Goal: Download file/media

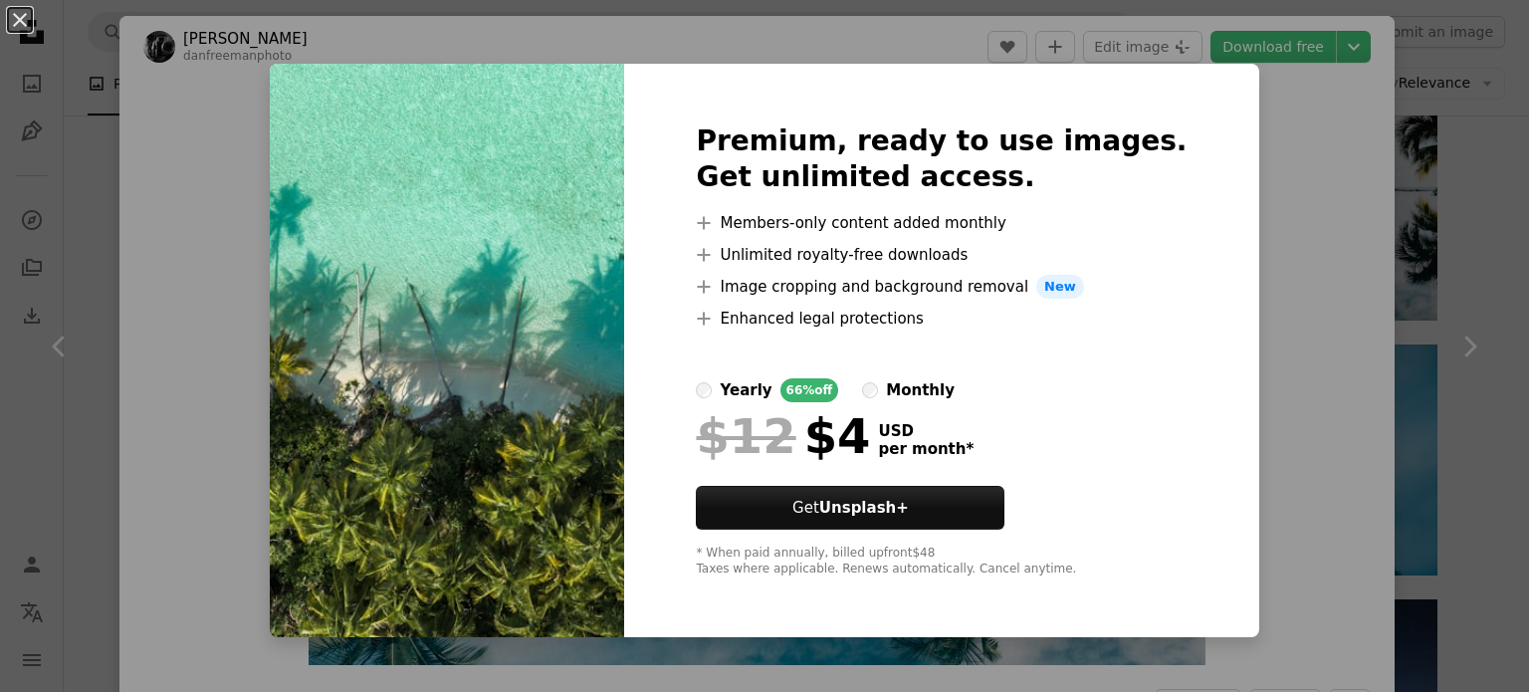
scroll to position [1820, 0]
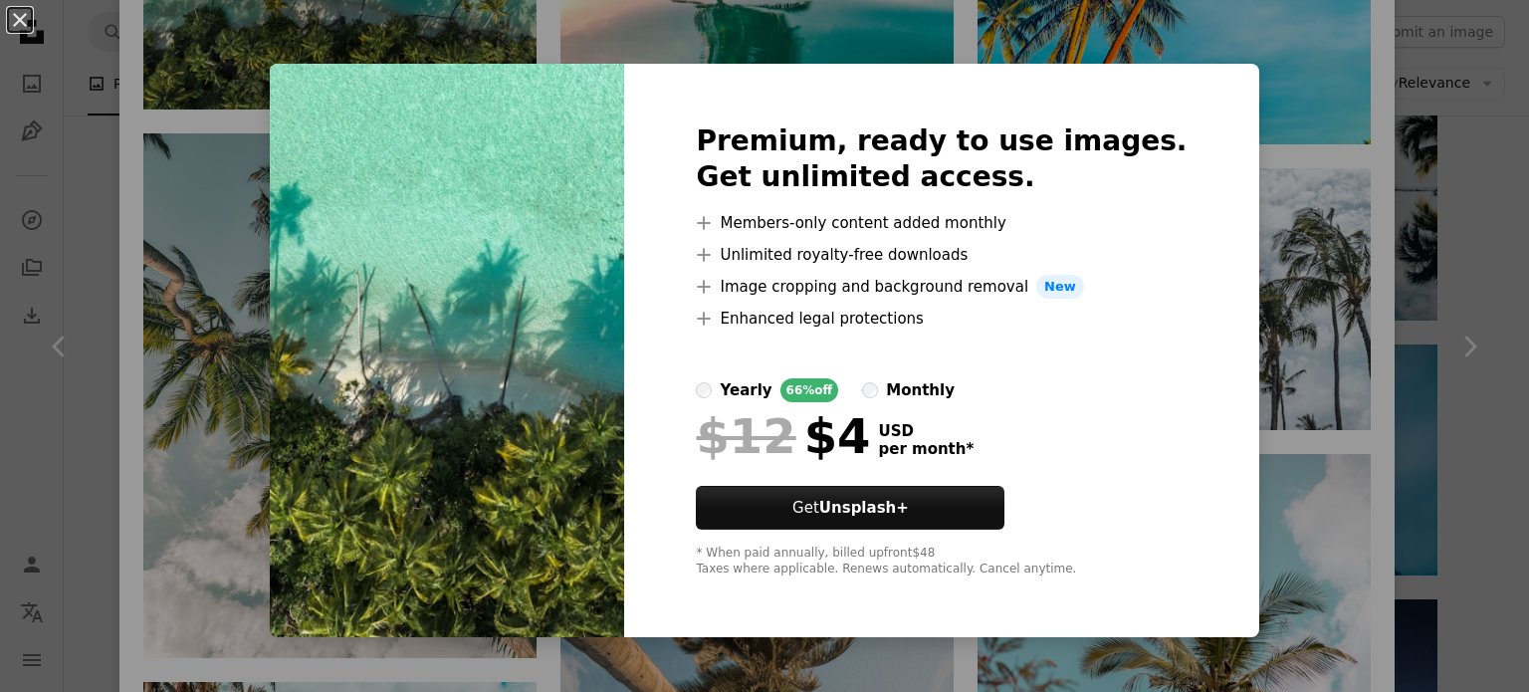
click at [1247, 212] on div "An X shape Premium, ready to use images. Get unlimited access. A plus sign Memb…" at bounding box center [764, 346] width 1529 height 692
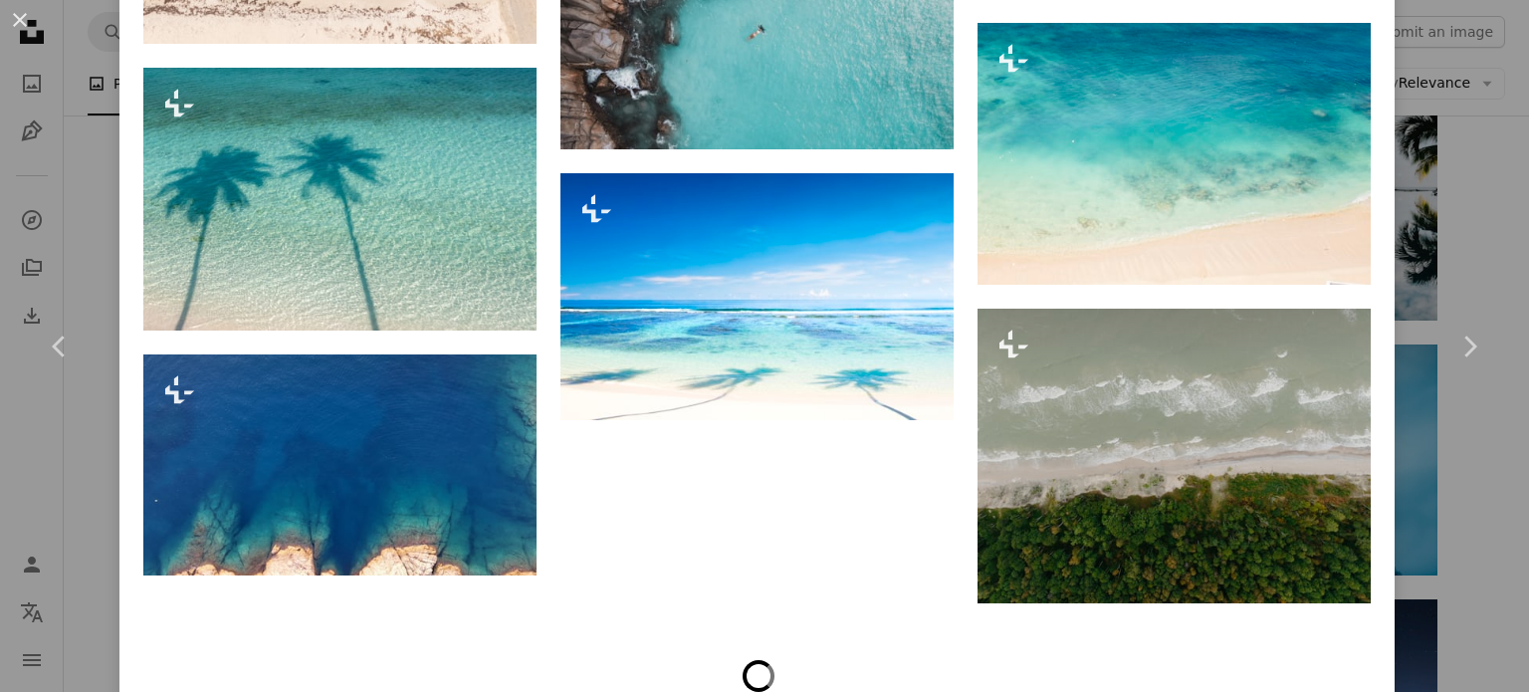
scroll to position [2962, 0]
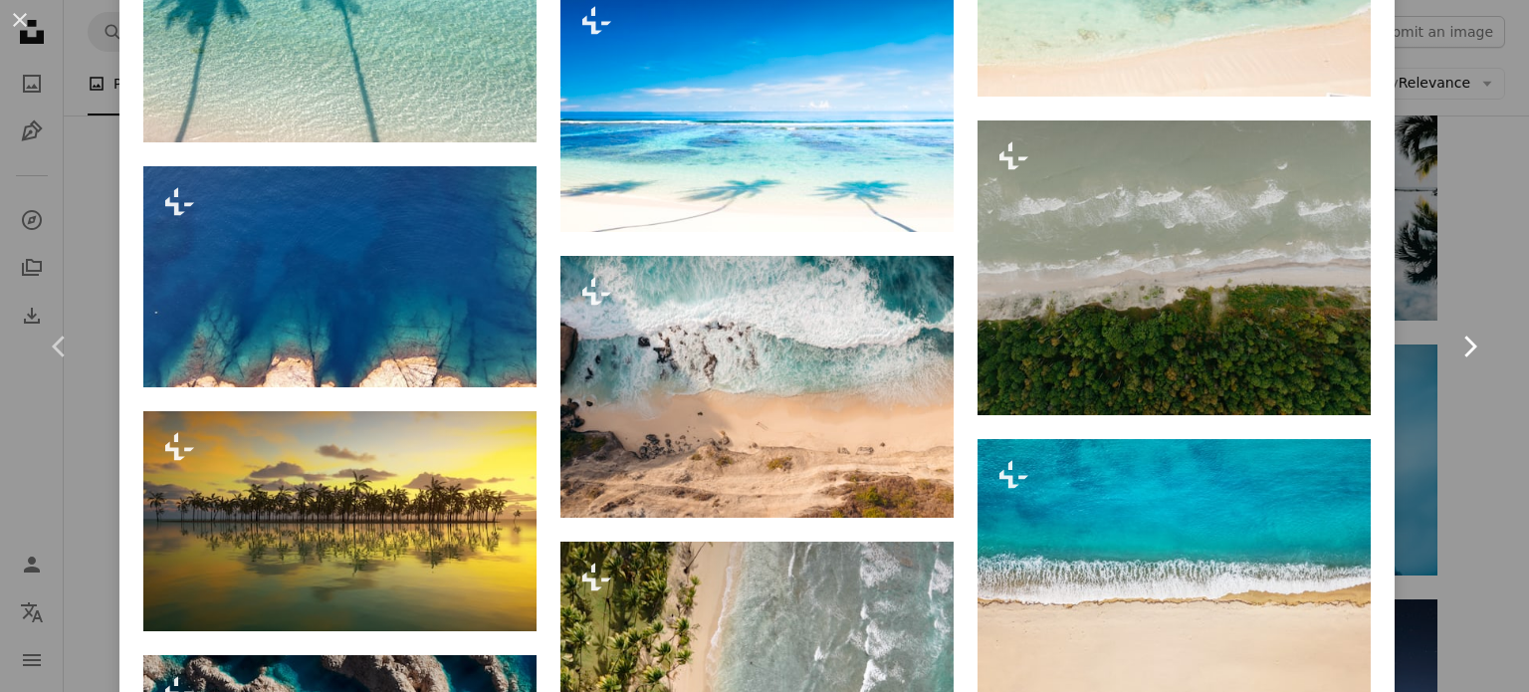
click at [1425, 381] on link "Chevron right" at bounding box center [1468, 346] width 119 height 191
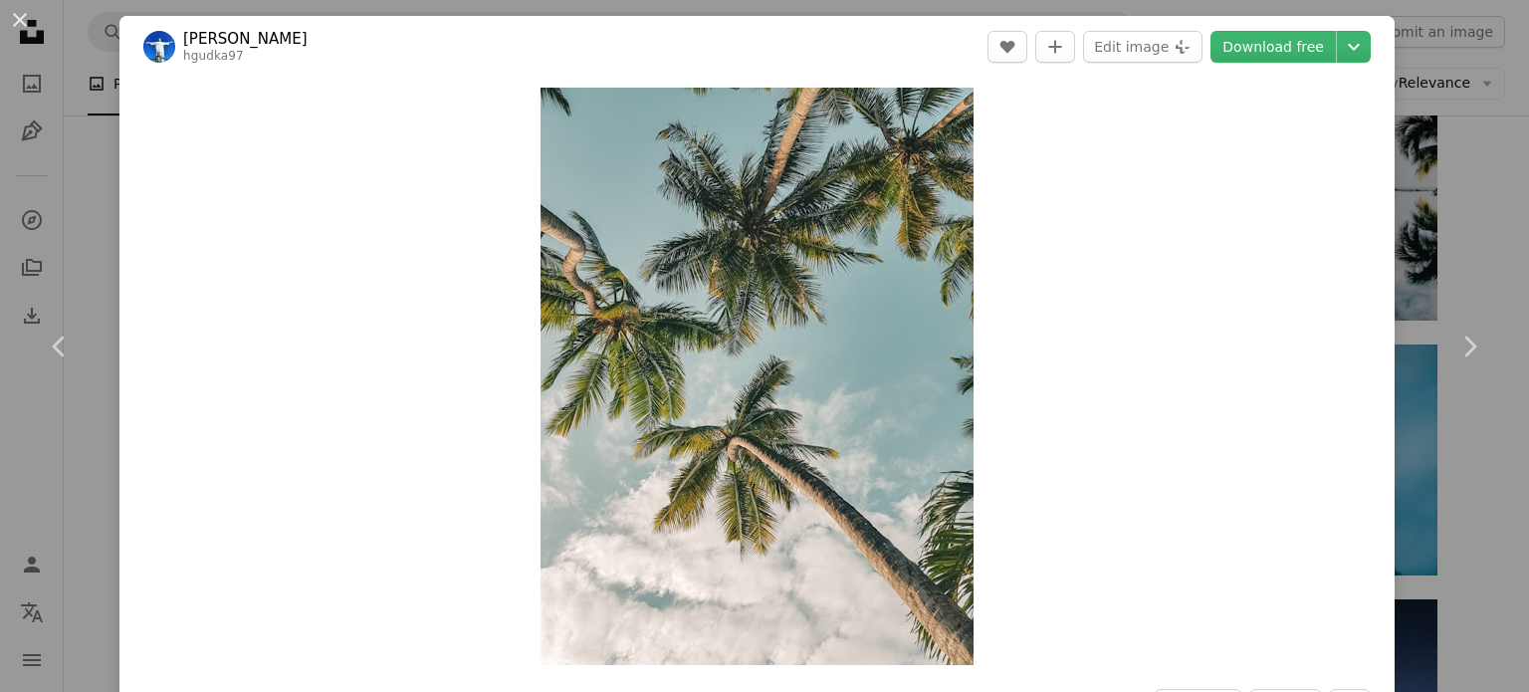
click at [1480, 127] on div "An X shape Chevron left Chevron right [PERSON_NAME] hgudka97 A heart A plus sig…" at bounding box center [764, 346] width 1529 height 692
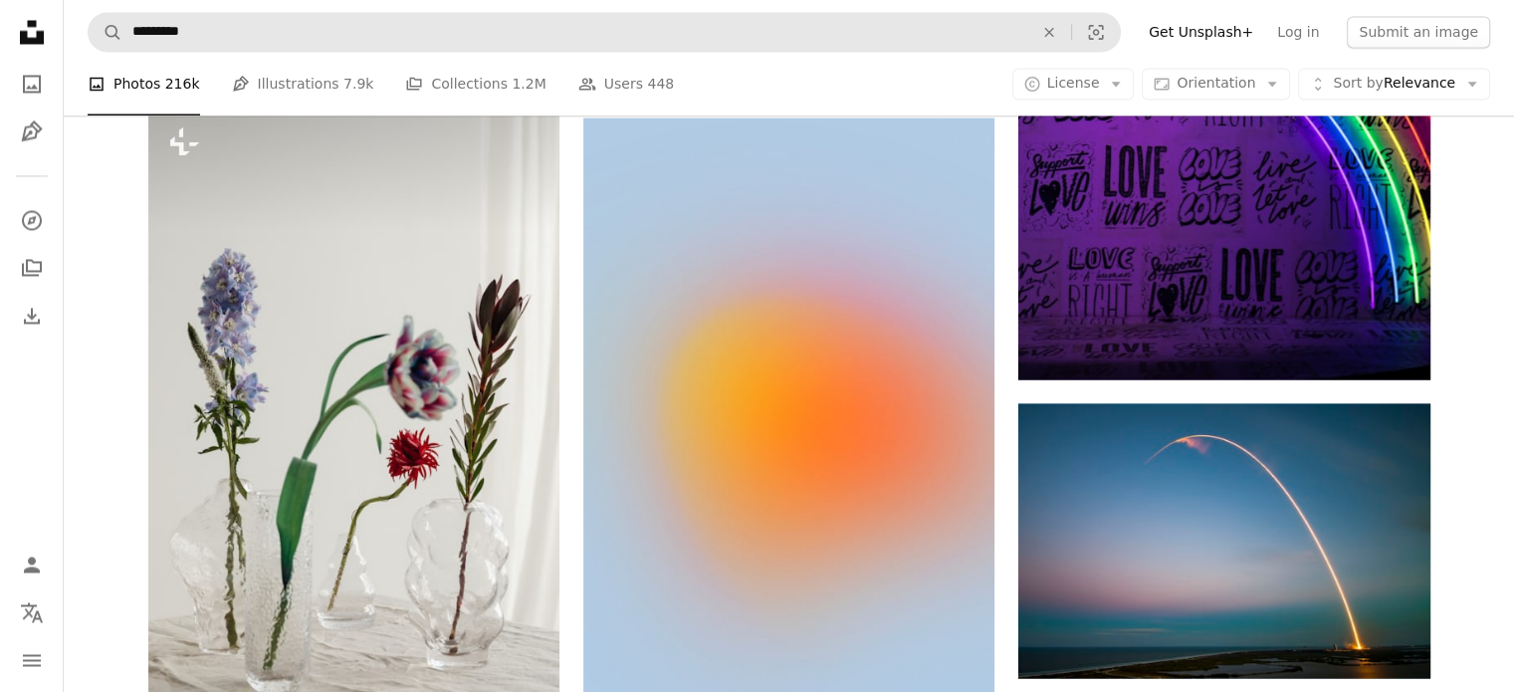
scroll to position [49160, 0]
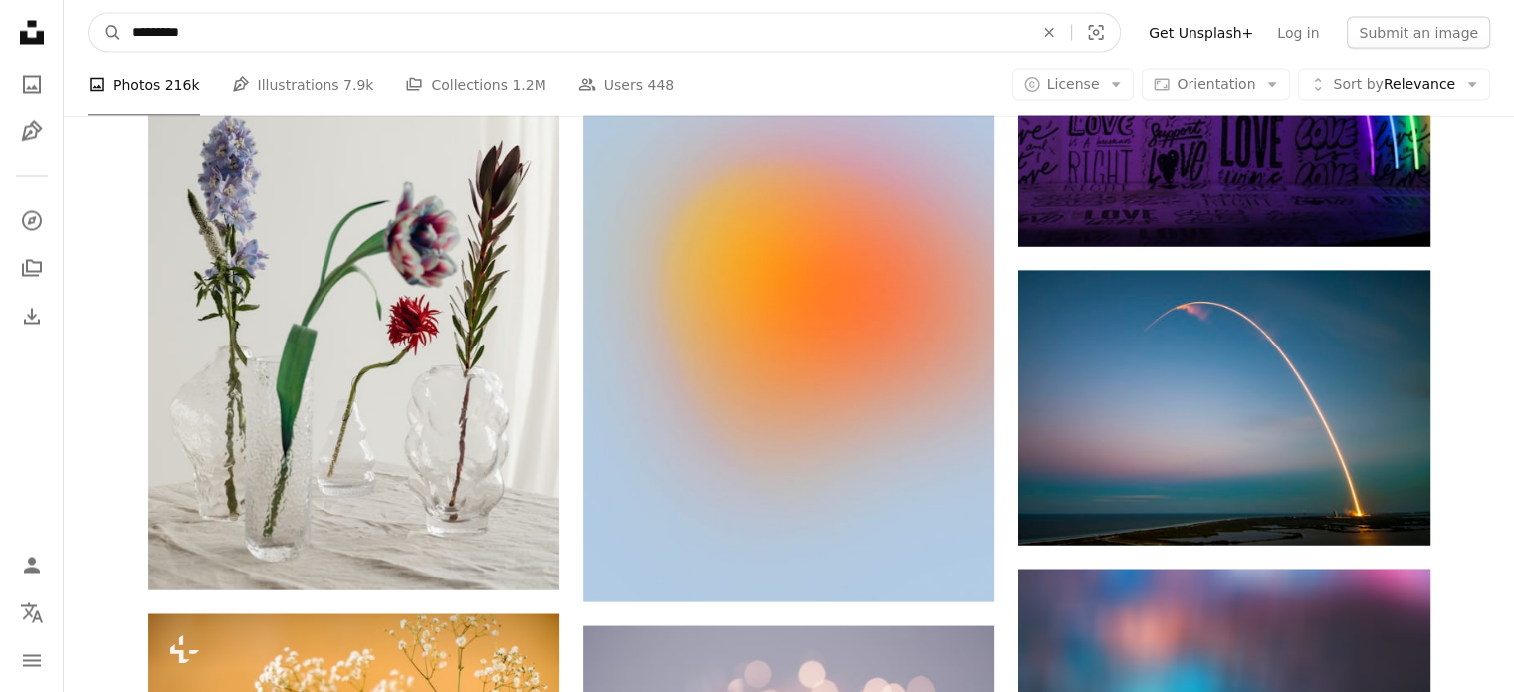
click at [235, 21] on input "*********" at bounding box center [574, 32] width 905 height 38
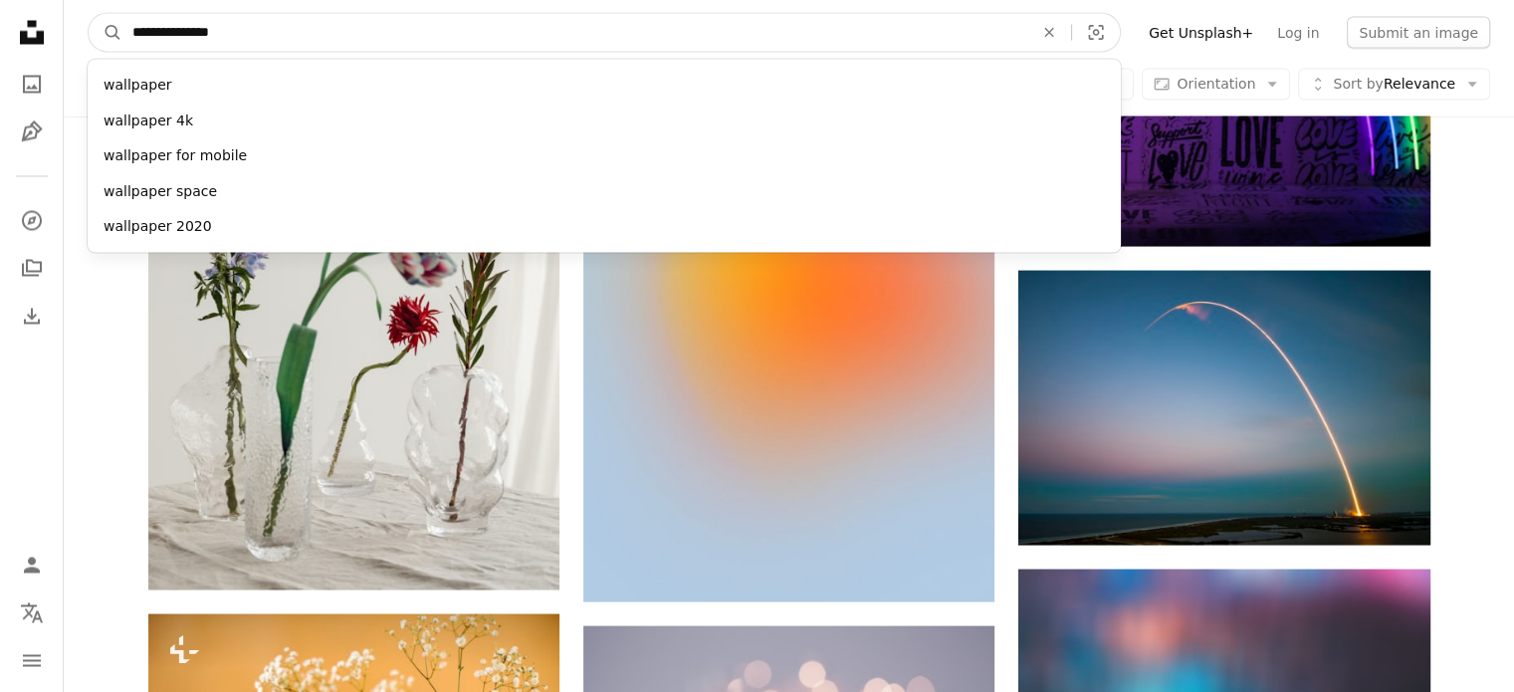
type input "**********"
click button "A magnifying glass" at bounding box center [106, 32] width 34 height 38
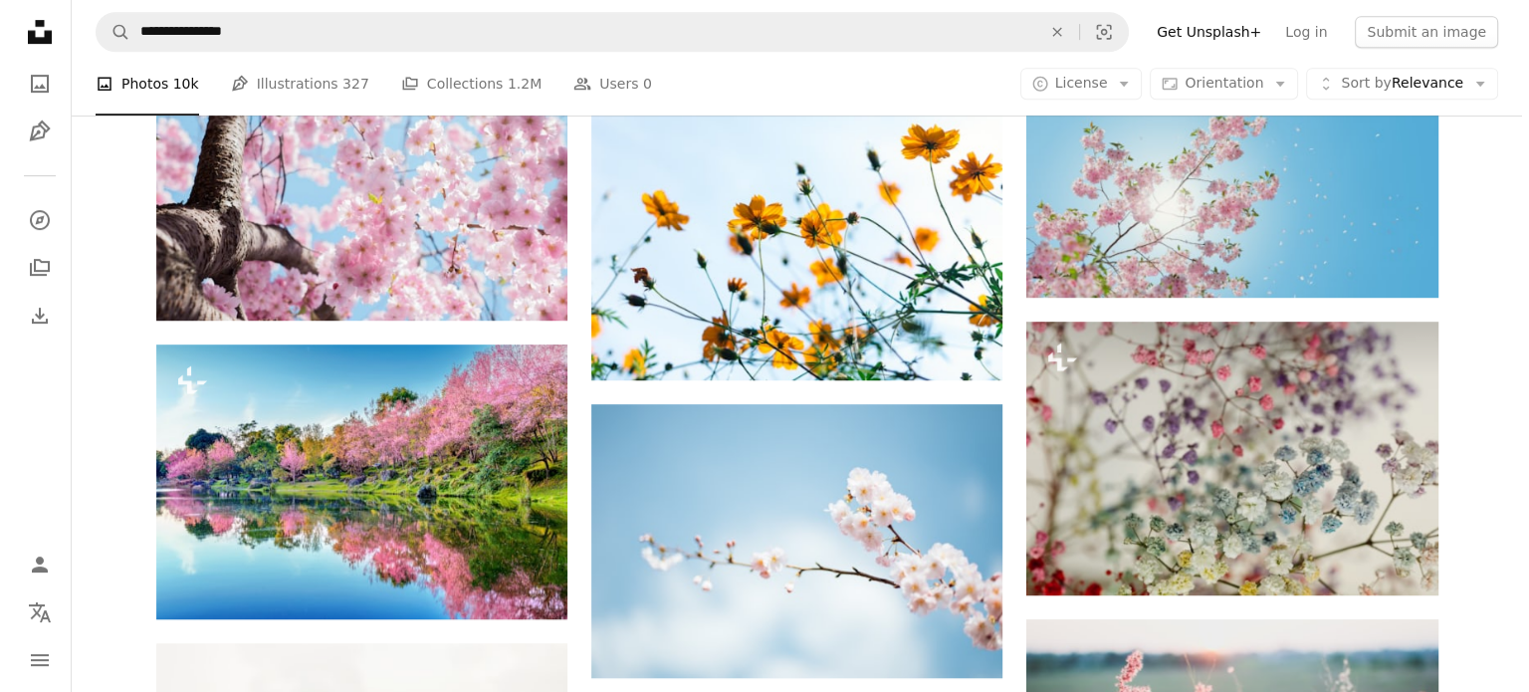
scroll to position [1060, 0]
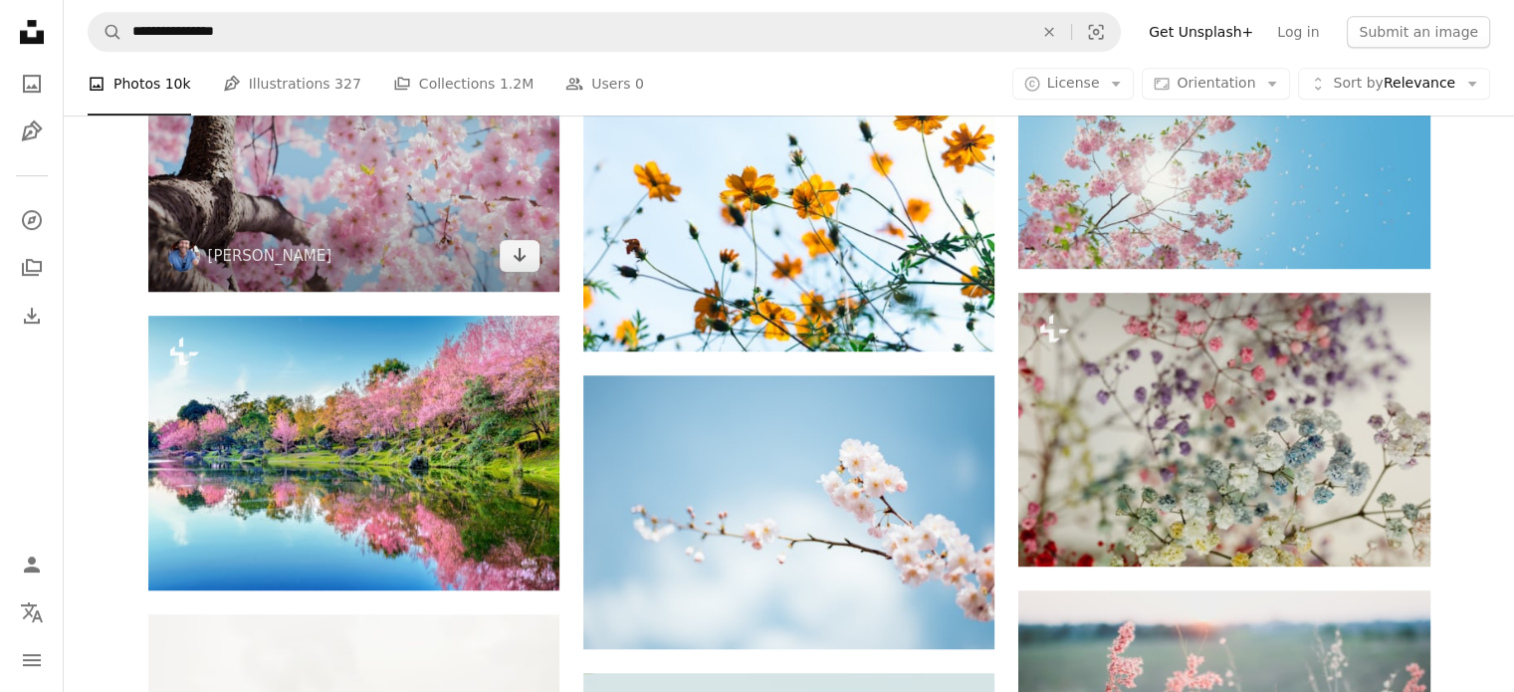
click at [396, 209] on img at bounding box center [353, 163] width 411 height 258
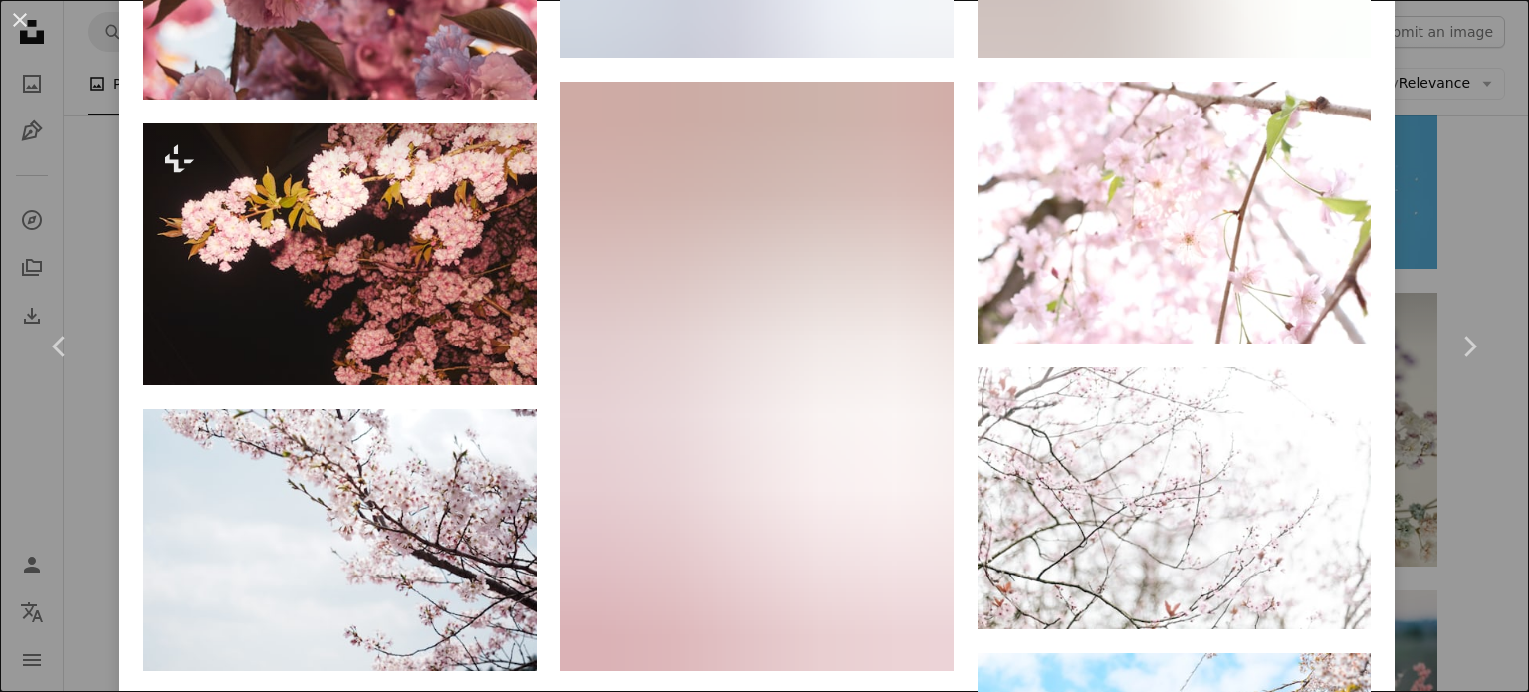
scroll to position [1979, 0]
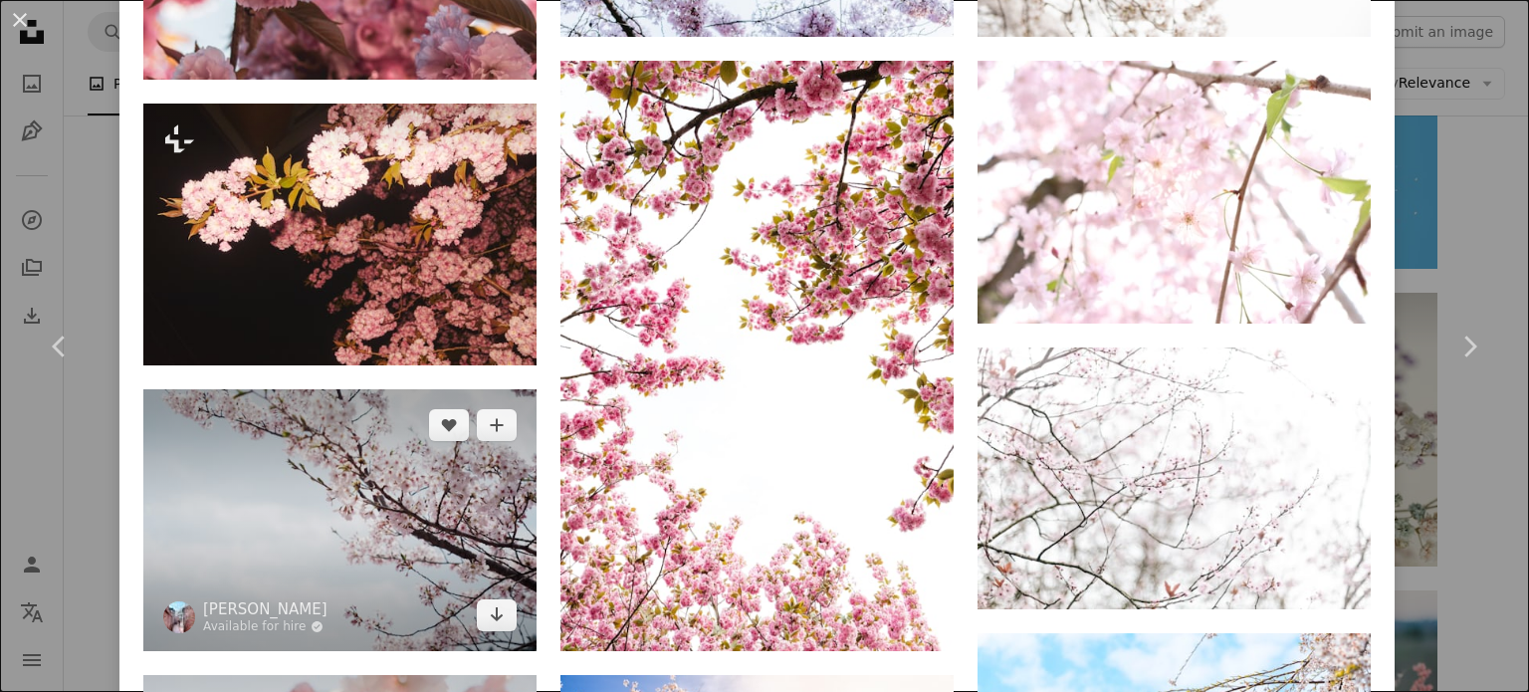
click at [329, 477] on img at bounding box center [339, 520] width 393 height 262
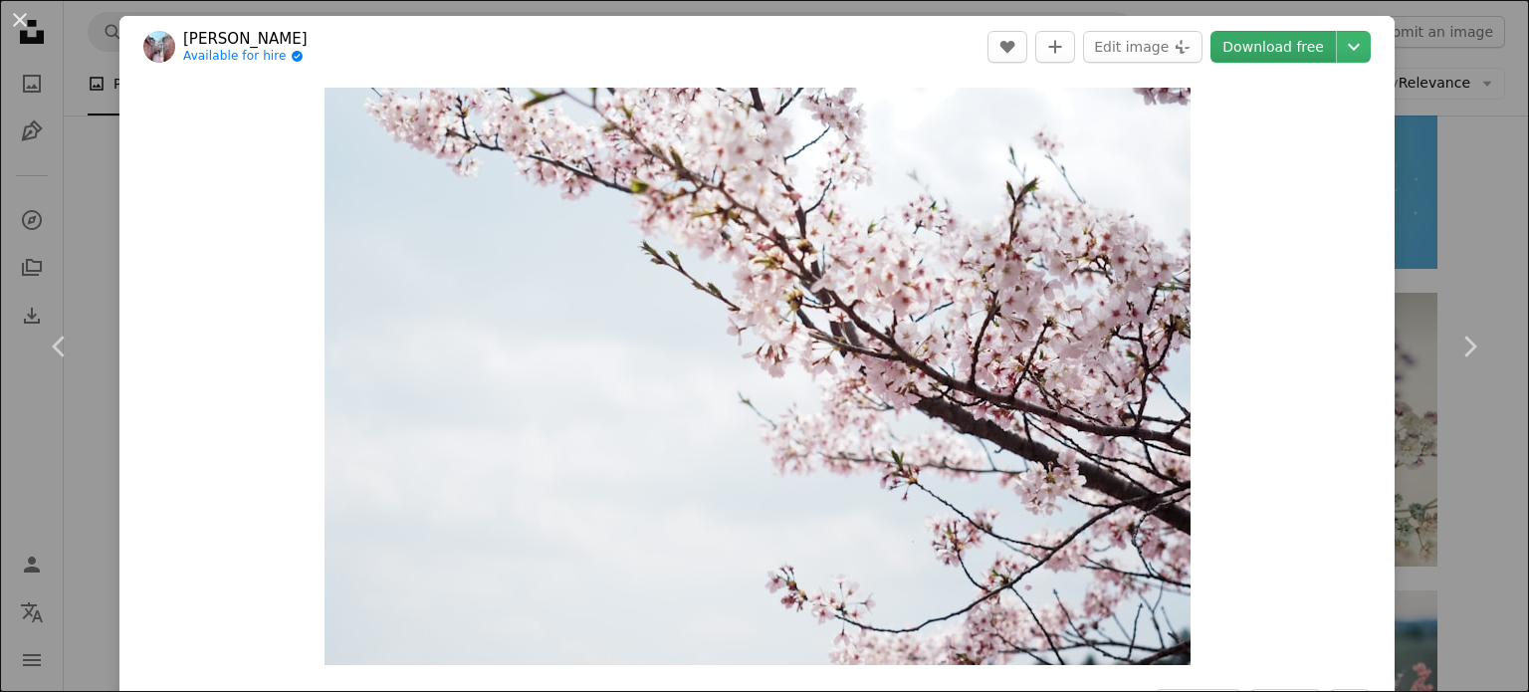
click at [1248, 54] on link "Download free" at bounding box center [1272, 47] width 125 height 32
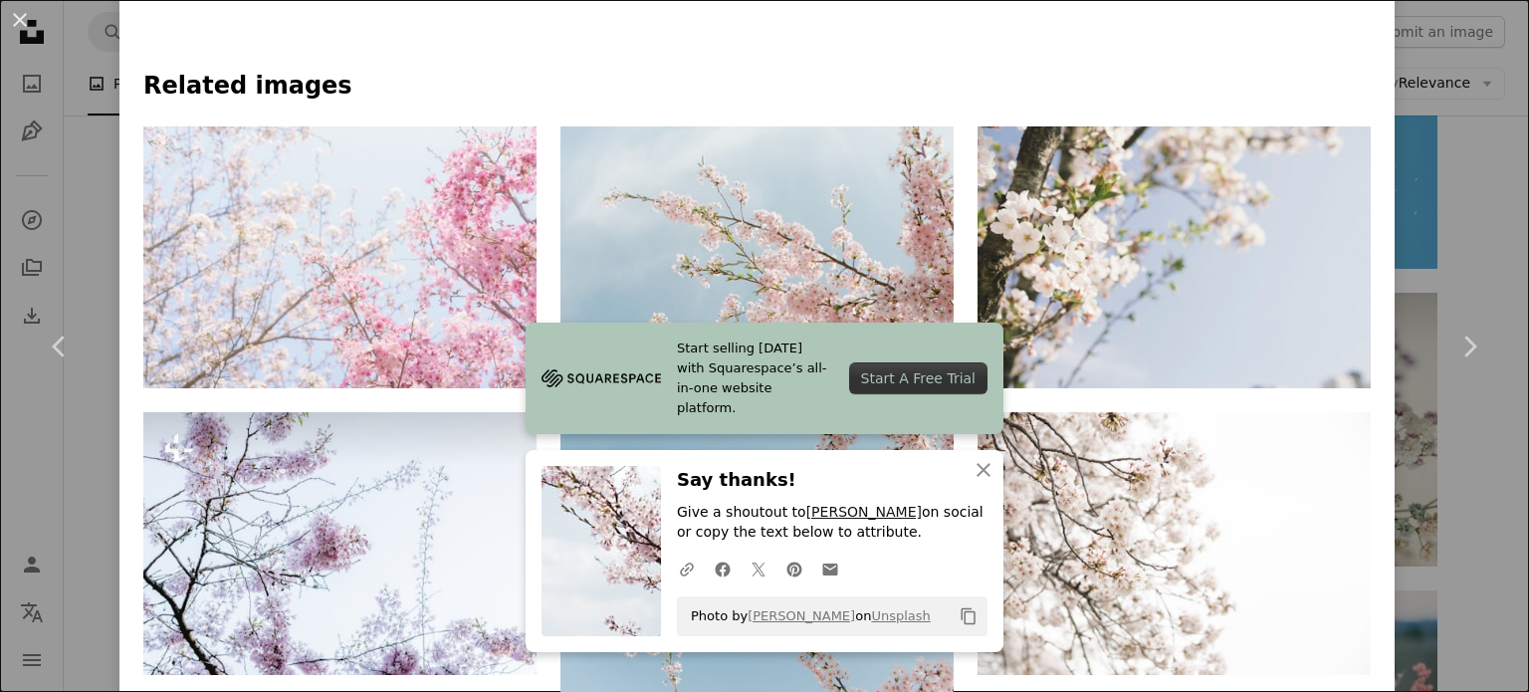
scroll to position [1248, 0]
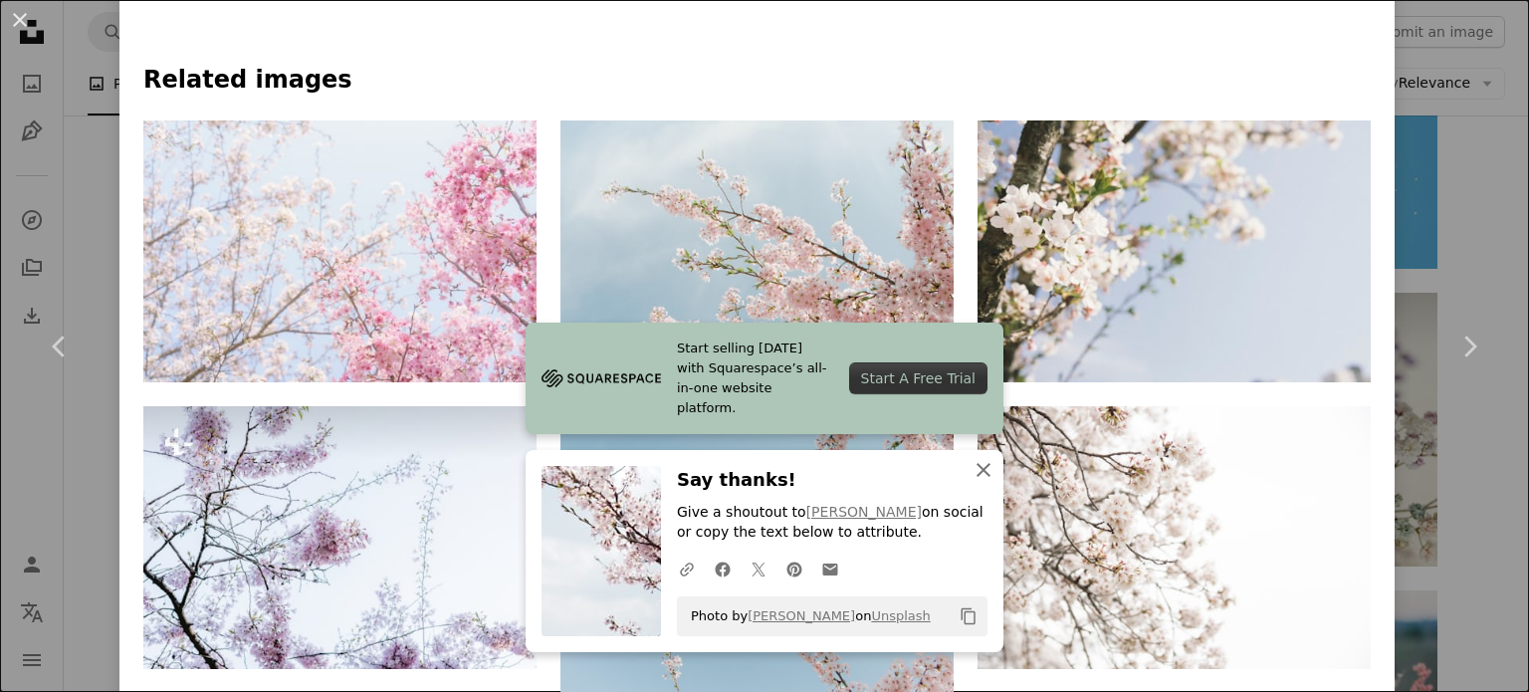
click at [976, 477] on icon "An X shape" at bounding box center [983, 470] width 24 height 24
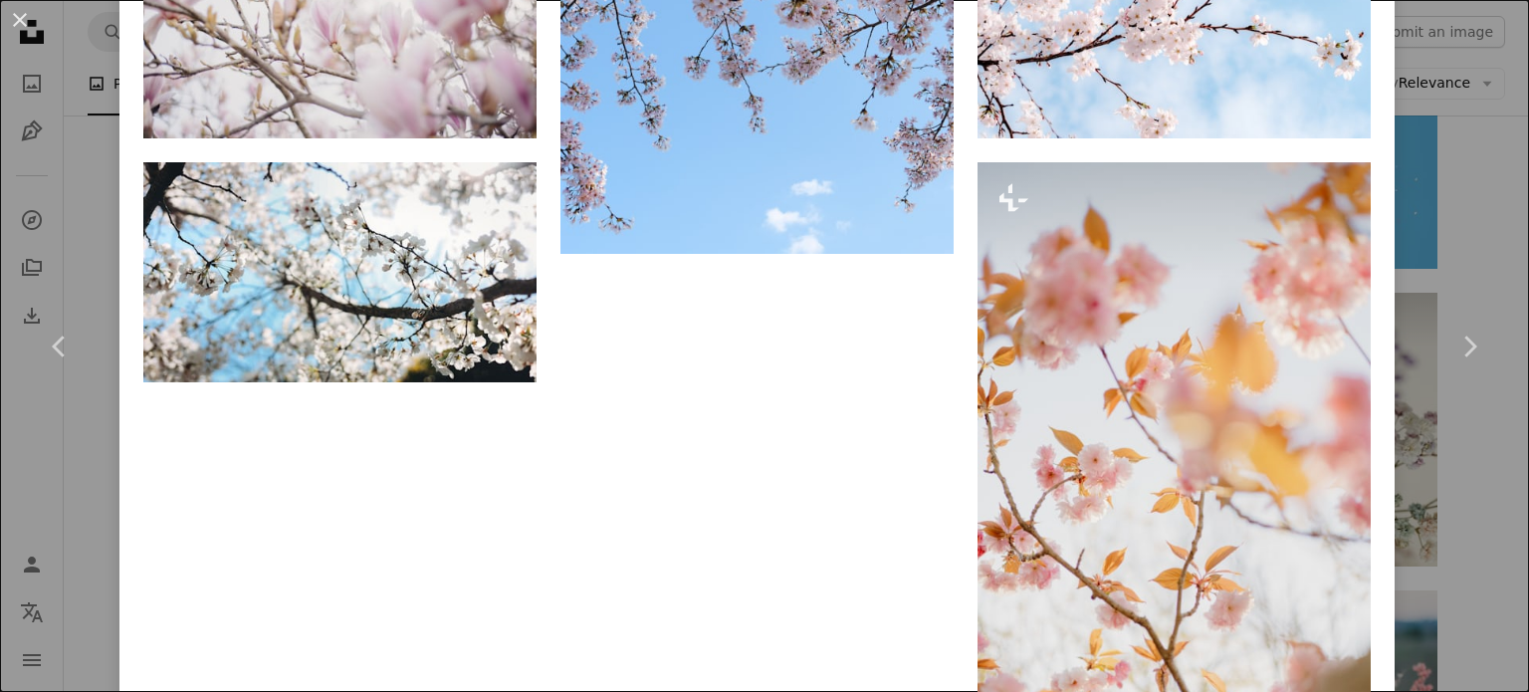
scroll to position [3214, 0]
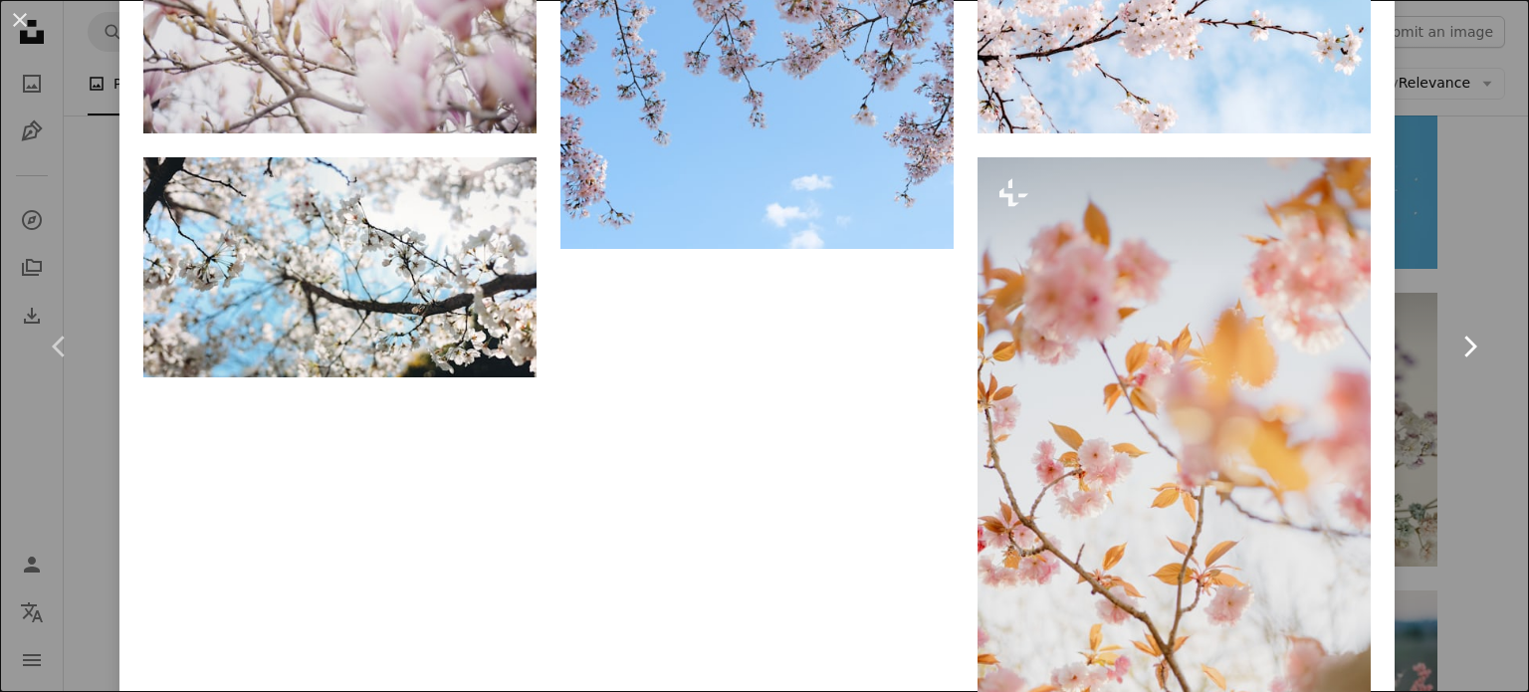
click at [1477, 429] on link "Chevron right" at bounding box center [1468, 346] width 119 height 191
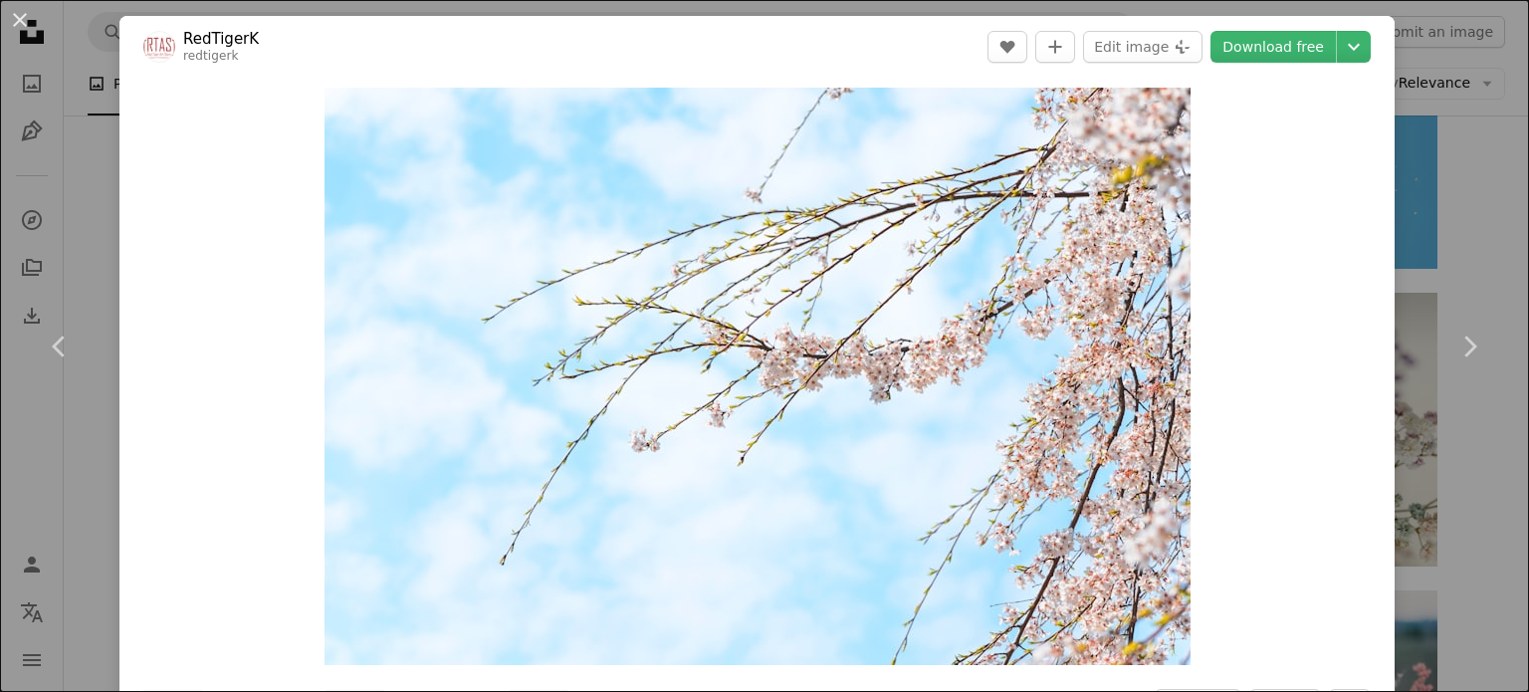
click at [1456, 244] on div "An X shape Chevron left Chevron right RedTigerK redtigerk A heart A plus sign E…" at bounding box center [764, 346] width 1529 height 692
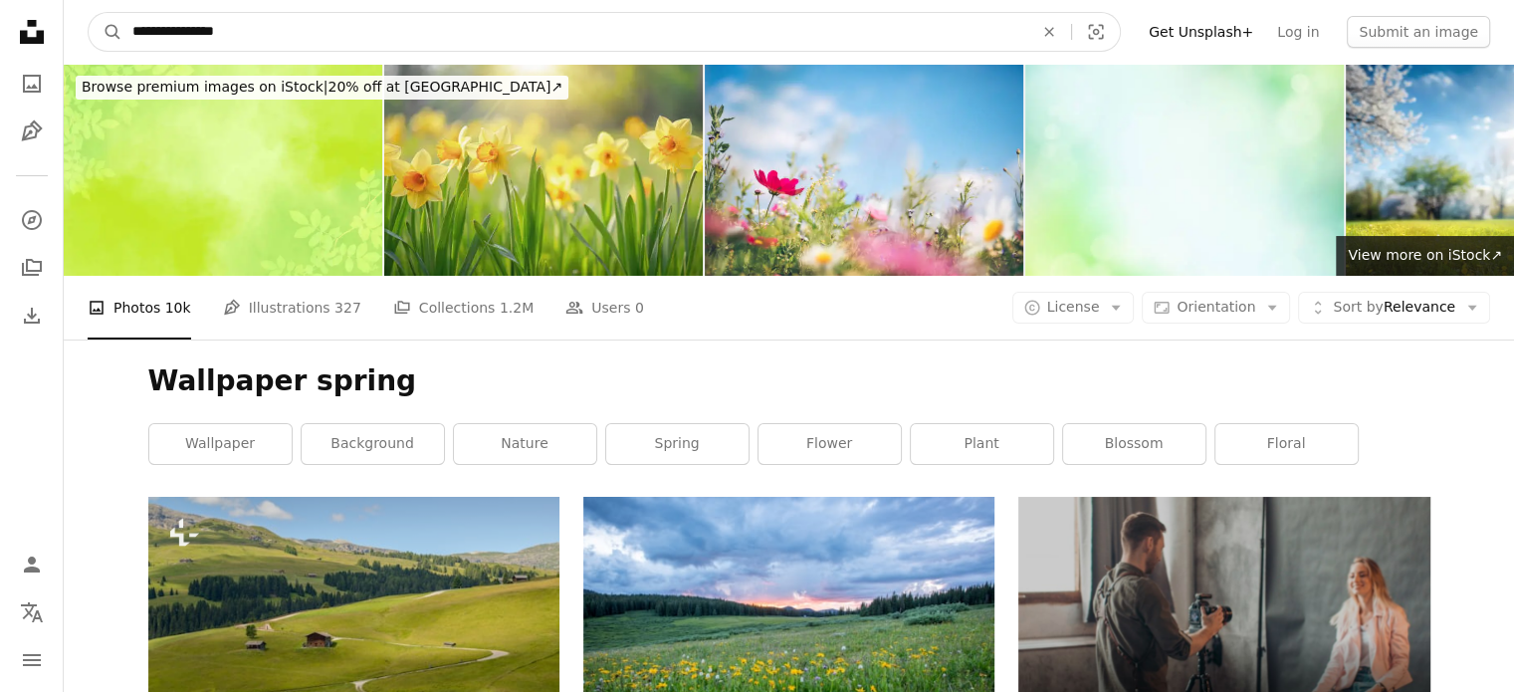
drag, startPoint x: 350, startPoint y: 39, endPoint x: 189, endPoint y: 33, distance: 161.3
click at [189, 33] on input "**********" at bounding box center [574, 32] width 905 height 38
type input "**********"
click at [89, 13] on button "A magnifying glass" at bounding box center [106, 32] width 34 height 38
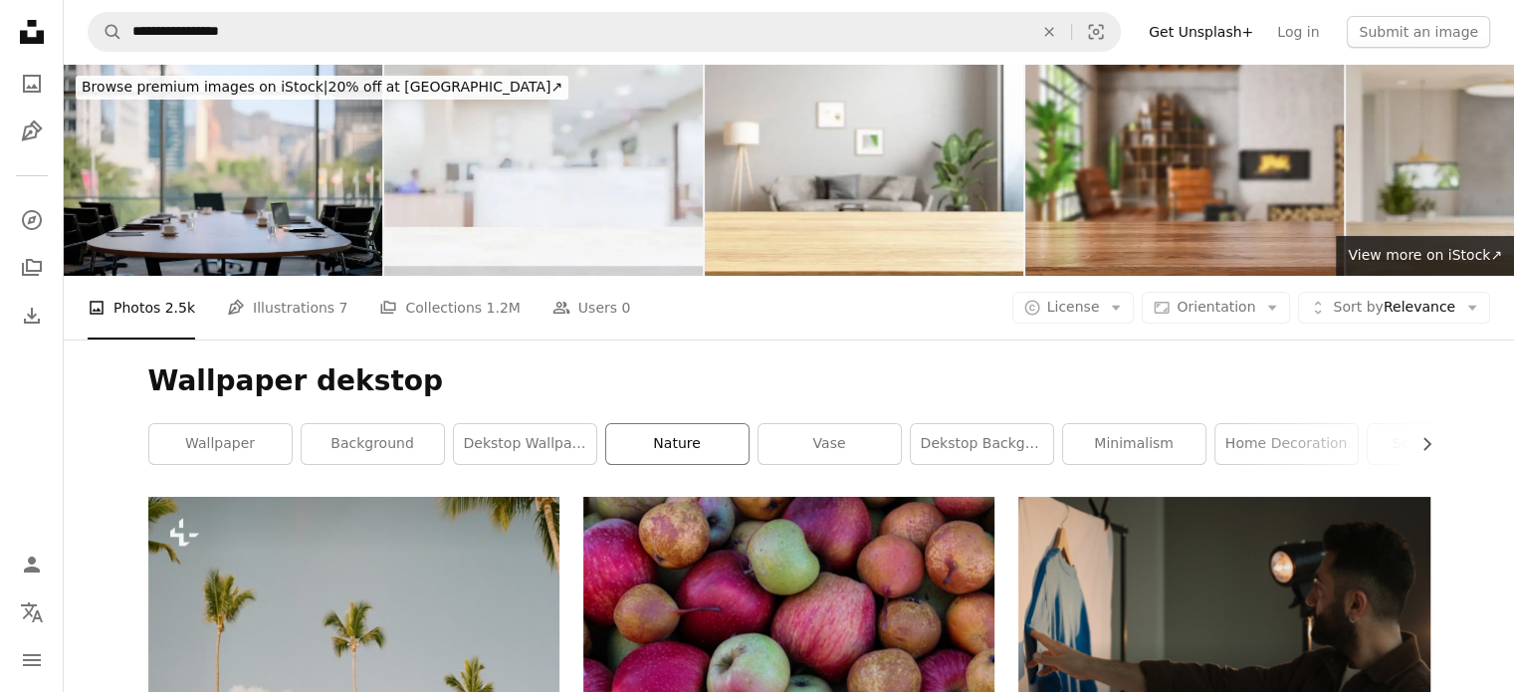
click at [634, 459] on link "nature" at bounding box center [677, 444] width 142 height 40
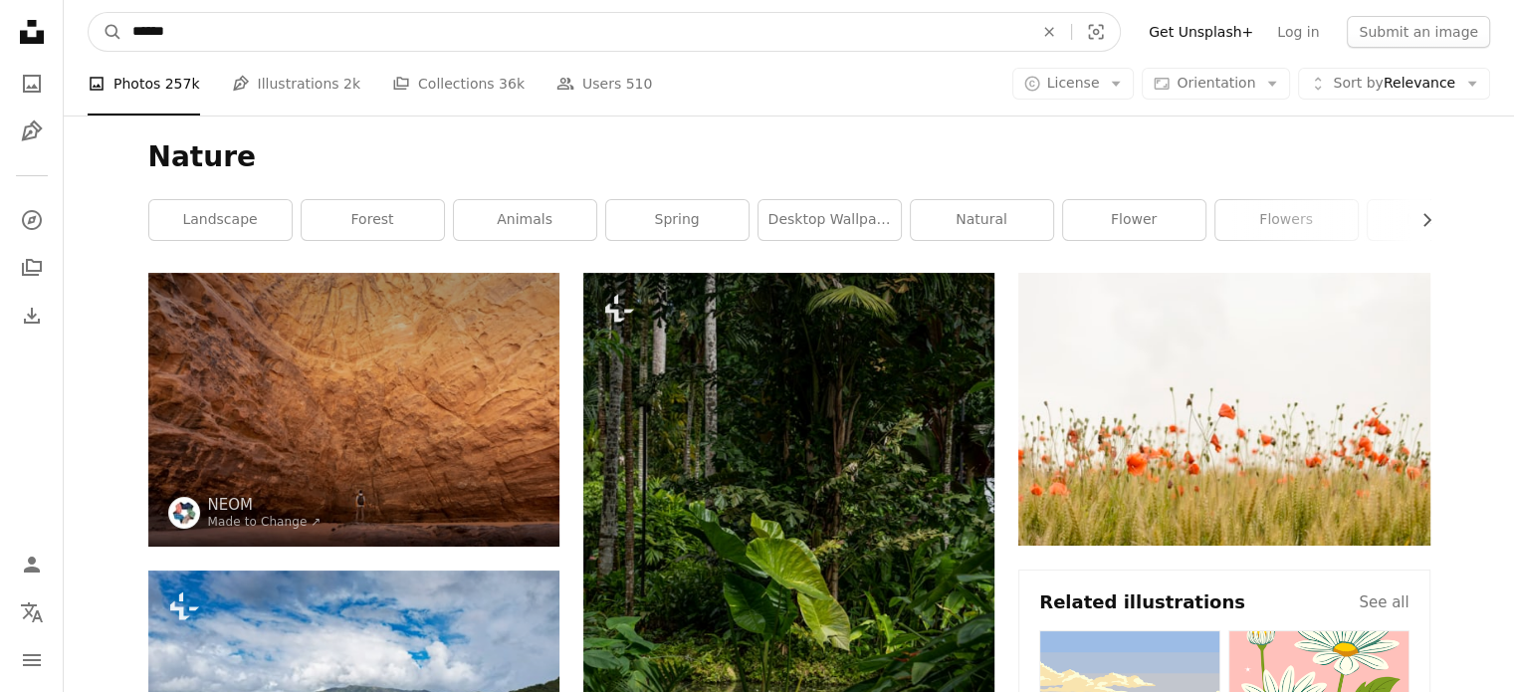
click at [259, 19] on input "******" at bounding box center [574, 32] width 905 height 38
drag, startPoint x: 230, startPoint y: 38, endPoint x: 100, endPoint y: 43, distance: 130.5
click at [100, 43] on form "A magnifying glass ****** nature nature background An X shape Visual search" at bounding box center [604, 32] width 1033 height 40
type input "**********"
click at [89, 13] on button "A magnifying glass" at bounding box center [106, 32] width 34 height 38
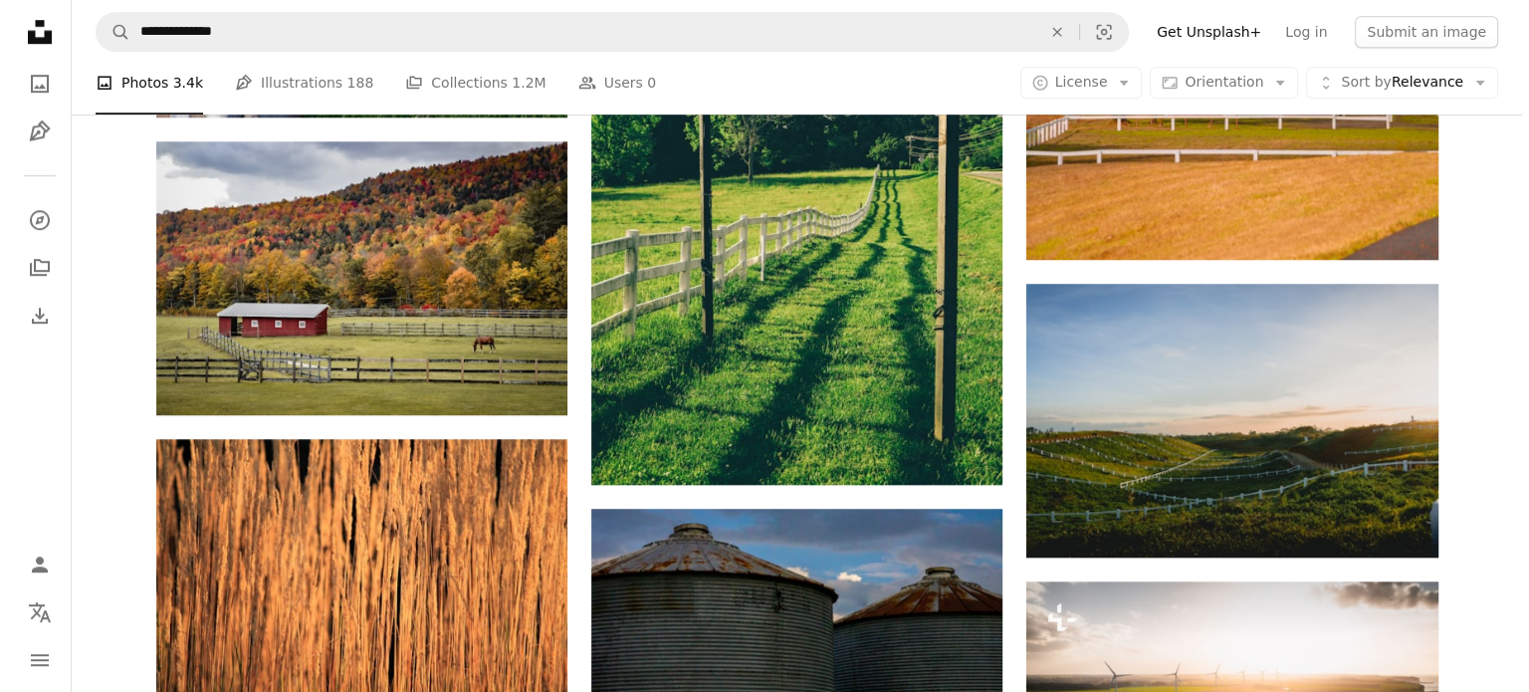
scroll to position [1553, 0]
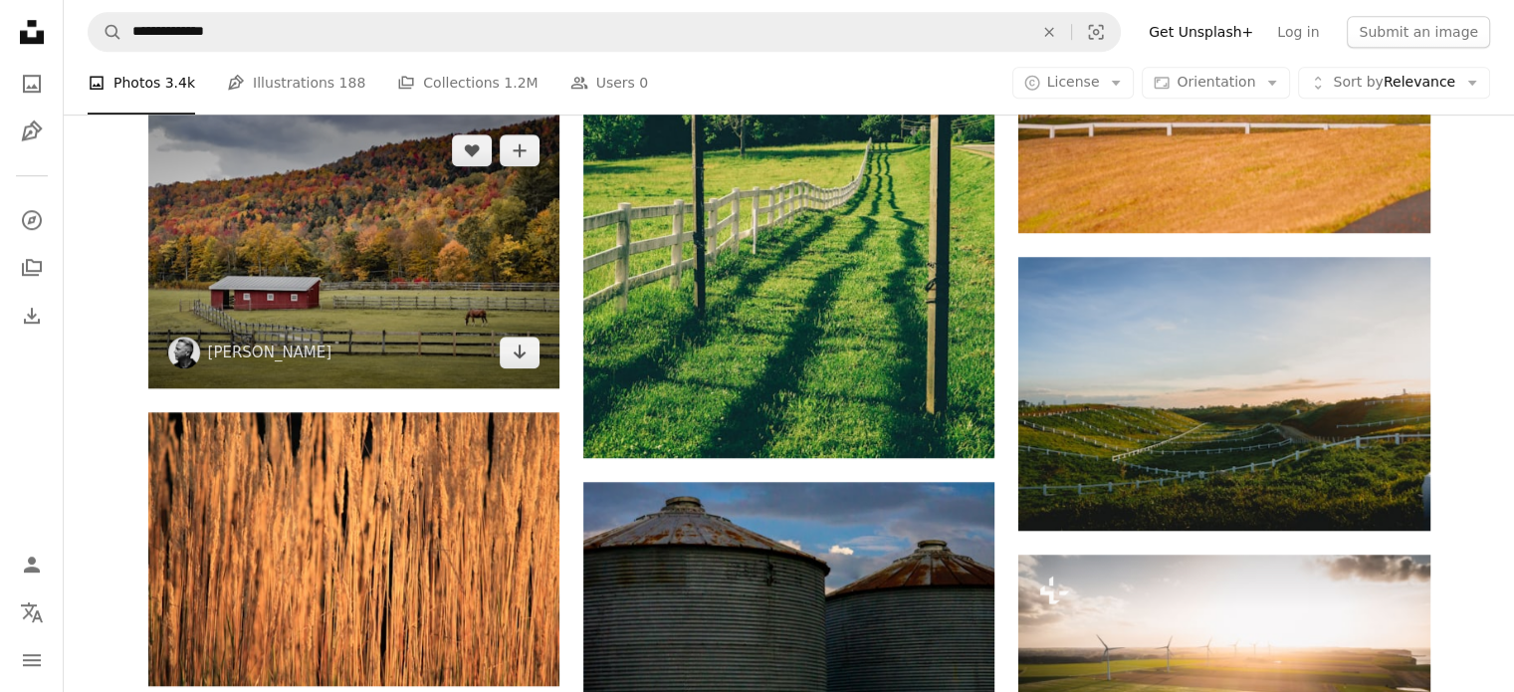
click at [363, 287] on img at bounding box center [353, 251] width 411 height 274
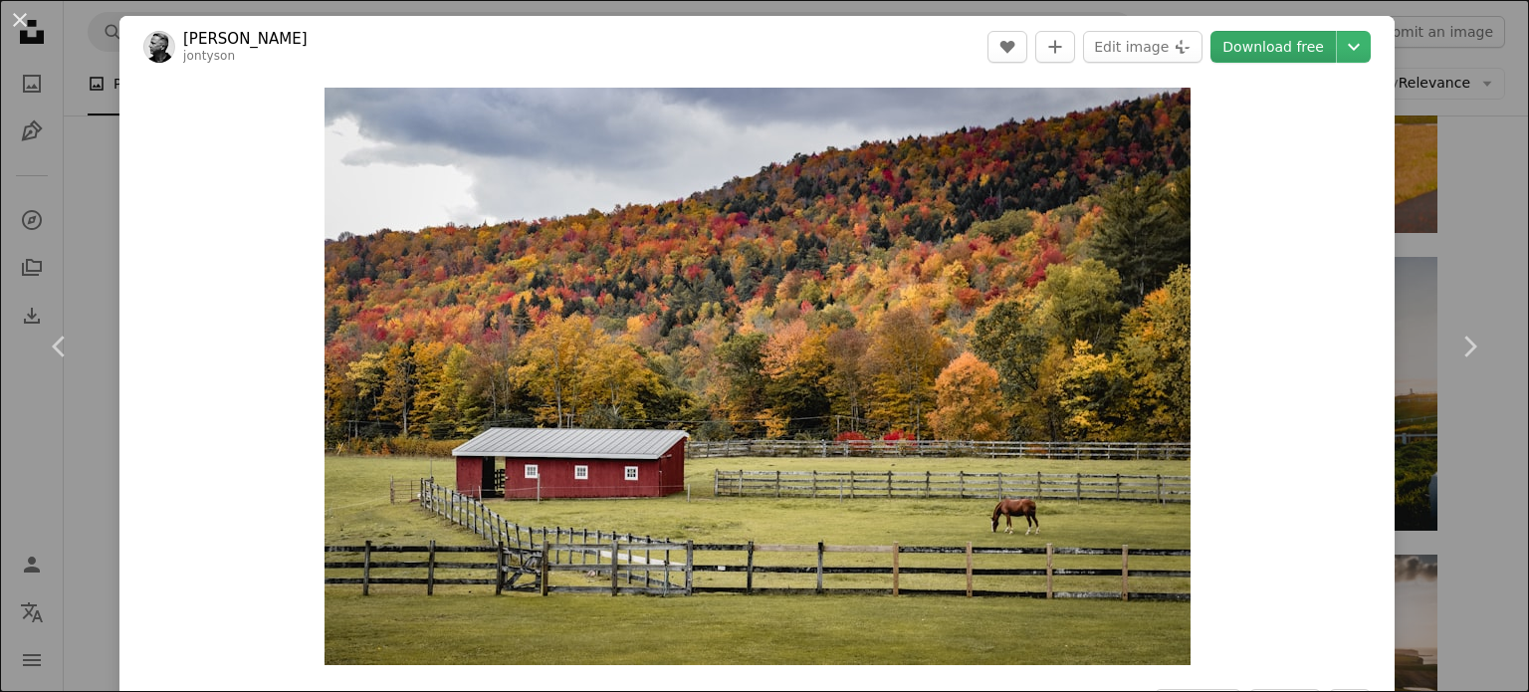
click at [1272, 50] on link "Download free" at bounding box center [1272, 47] width 125 height 32
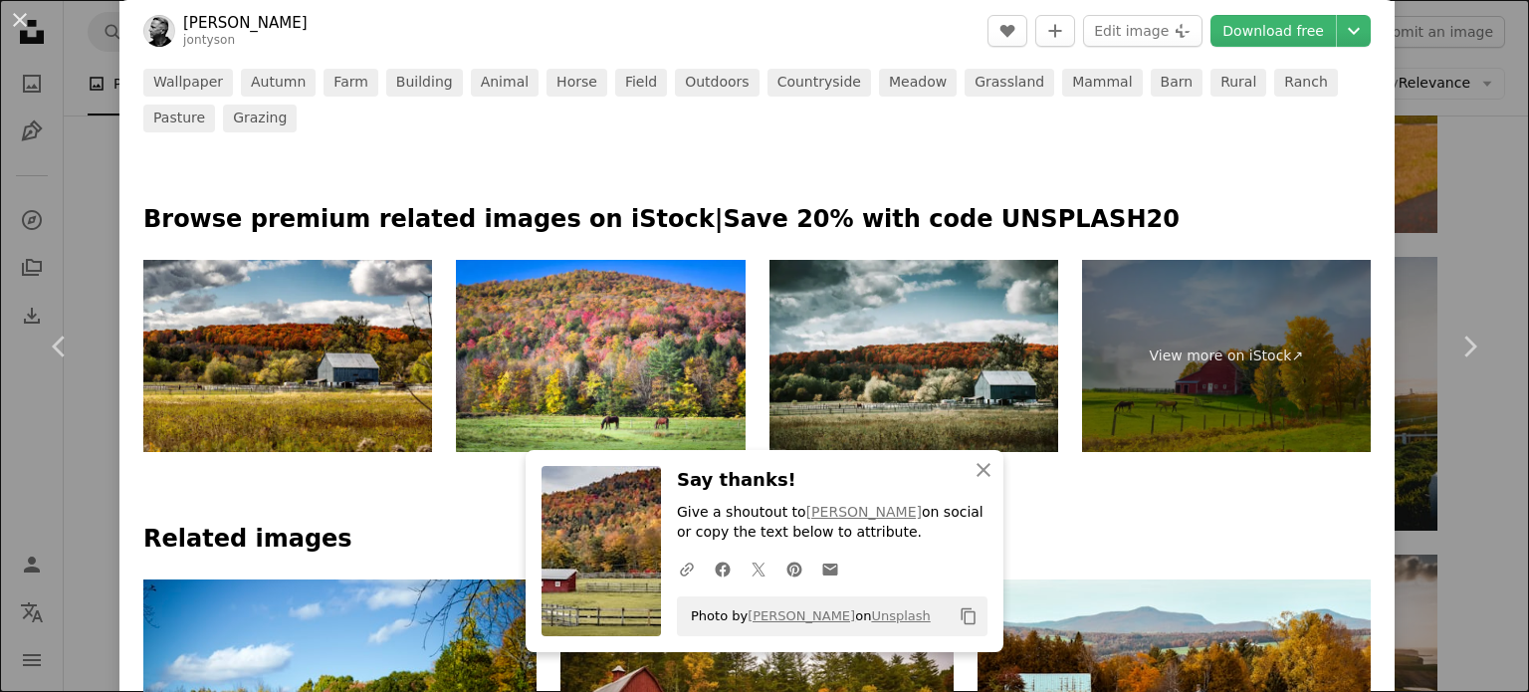
scroll to position [808, 0]
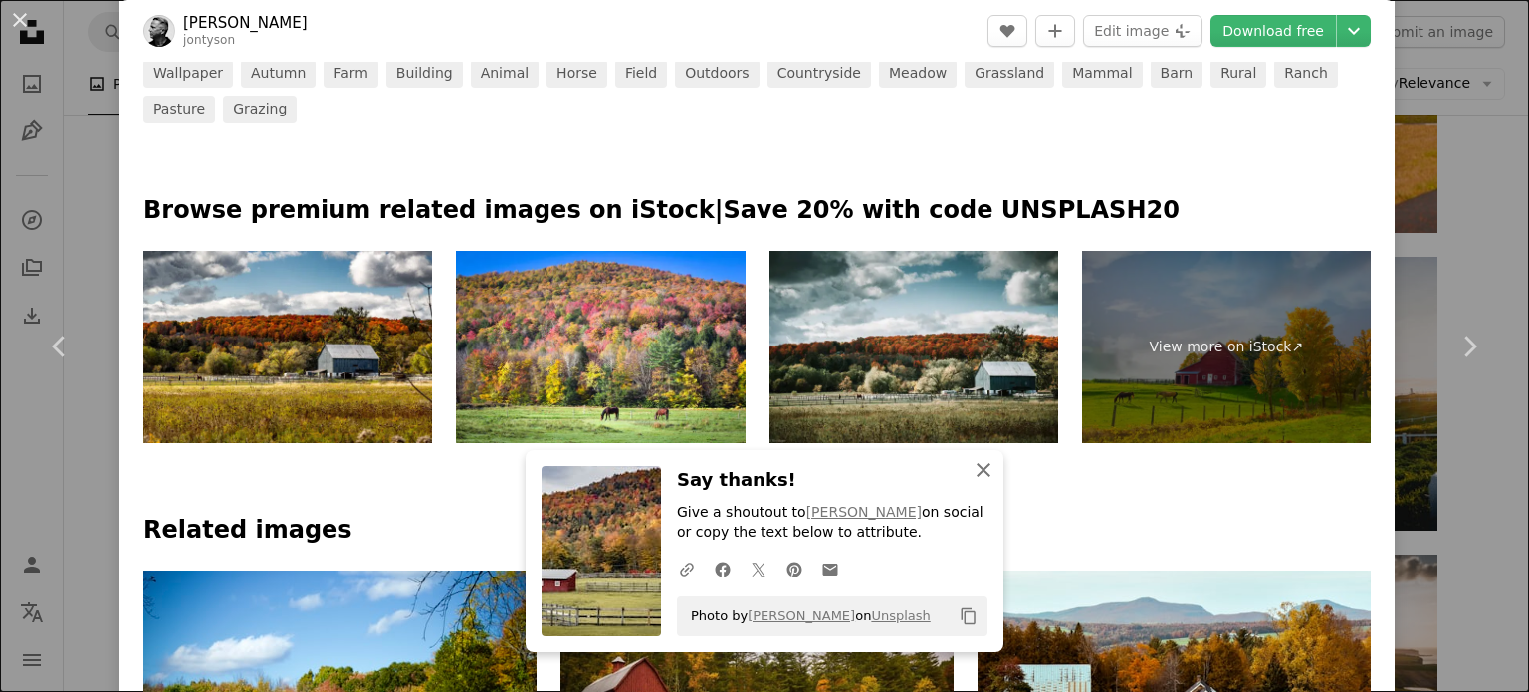
click at [977, 477] on icon "An X shape" at bounding box center [983, 470] width 24 height 24
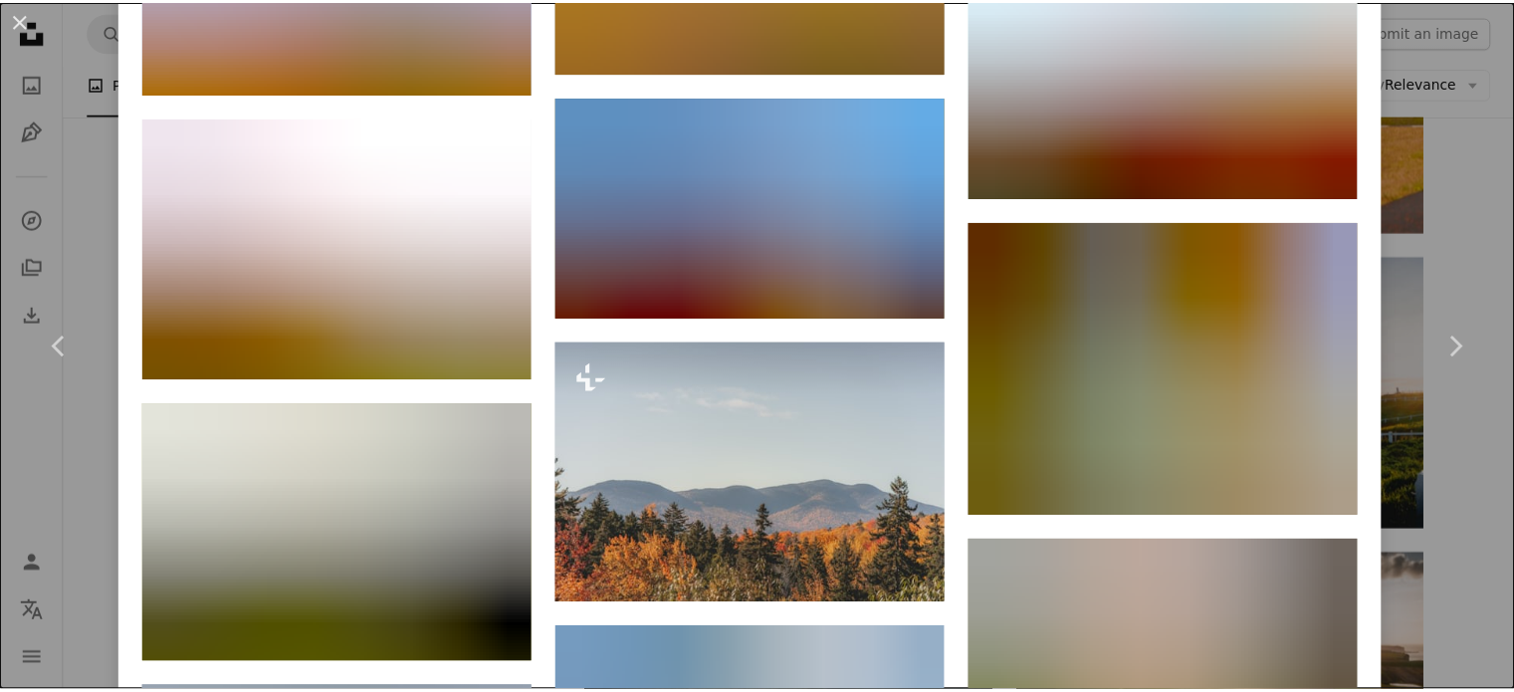
scroll to position [2385, 0]
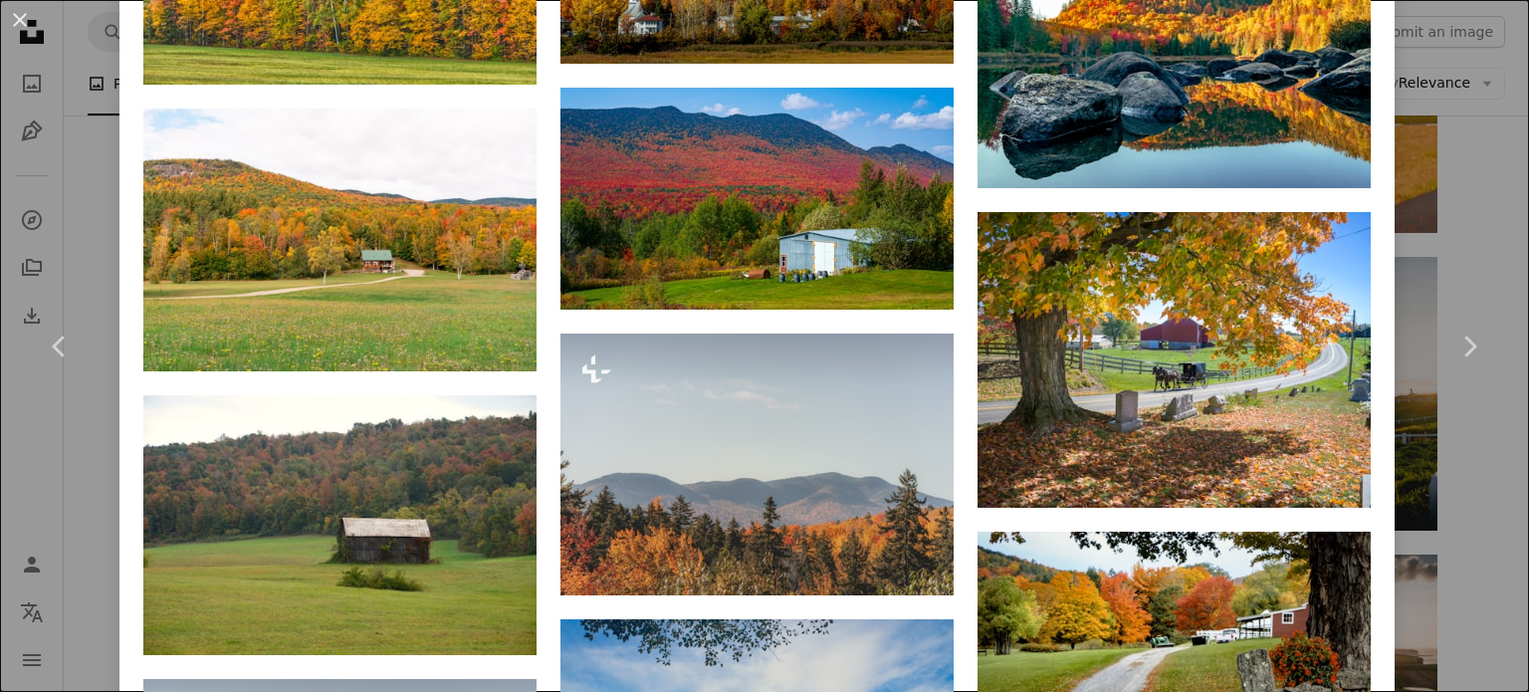
click at [1394, 184] on div "An X shape Chevron left Chevron right [PERSON_NAME] A heart A plus sign Edit im…" at bounding box center [764, 346] width 1529 height 692
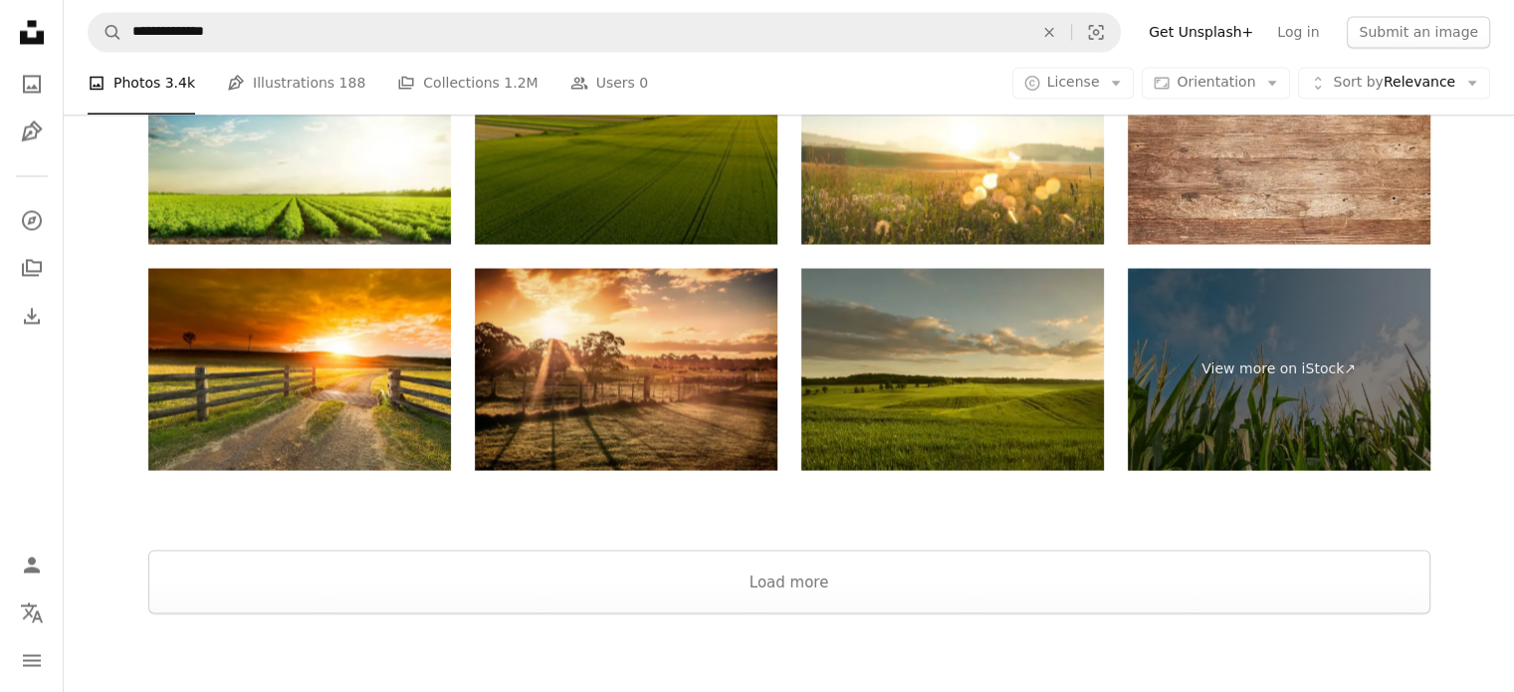
scroll to position [3607, 0]
